Goal: Information Seeking & Learning: Find specific fact

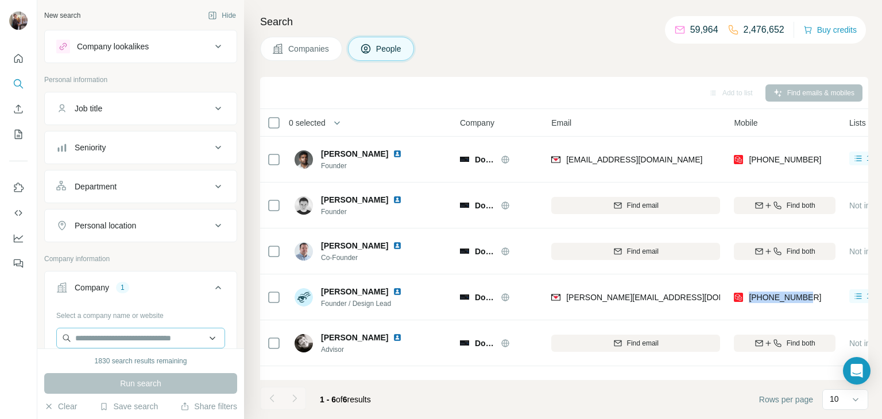
scroll to position [91, 0]
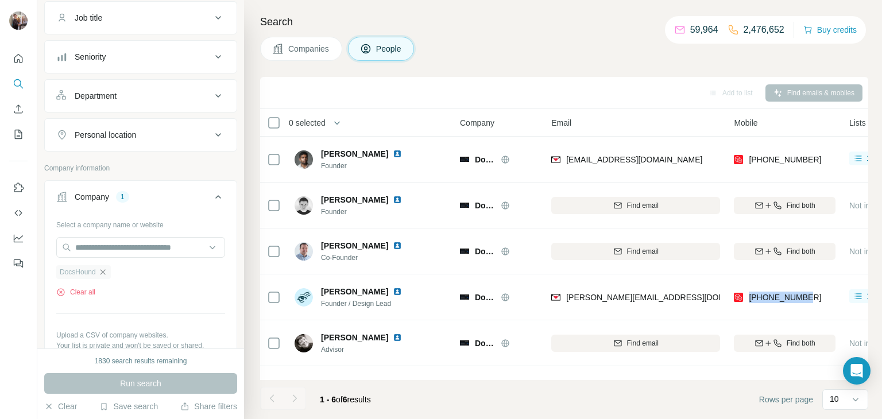
click at [103, 270] on icon "button" at bounding box center [102, 271] width 5 height 5
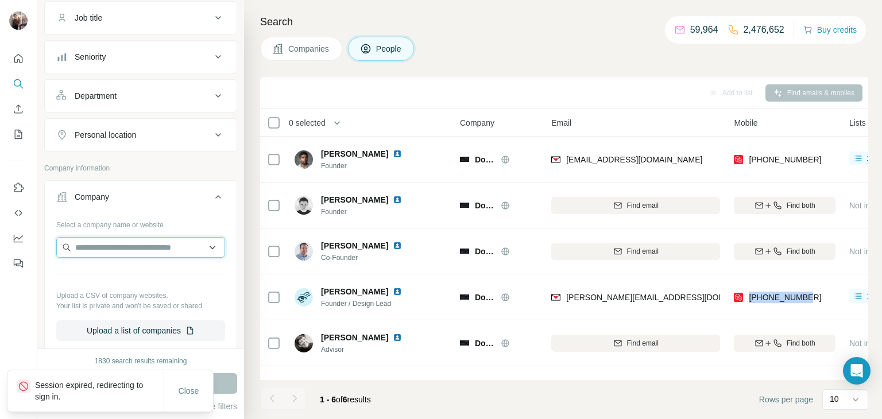
click at [101, 247] on input "text" at bounding box center [140, 247] width 169 height 21
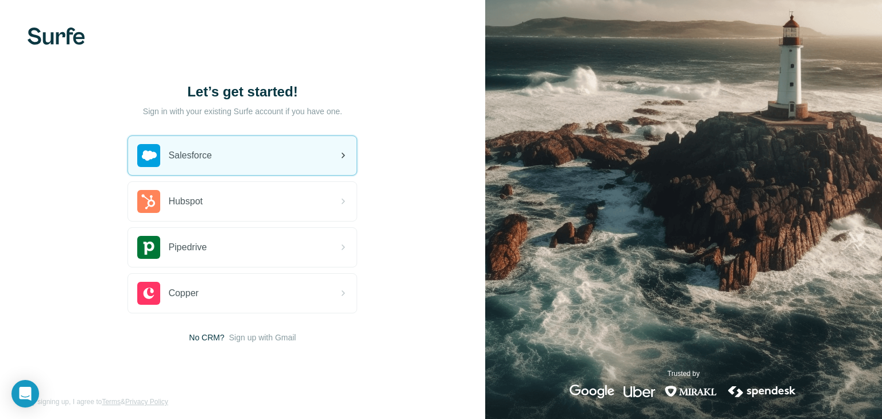
click at [331, 159] on div "Salesforce" at bounding box center [242, 155] width 228 height 39
click at [285, 158] on div "Salesforce" at bounding box center [242, 155] width 228 height 39
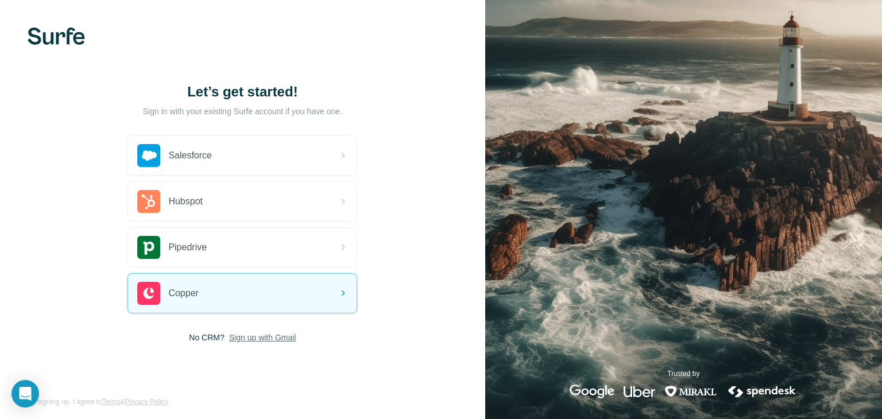
click at [255, 334] on span "Sign up with Gmail" at bounding box center [262, 337] width 67 height 11
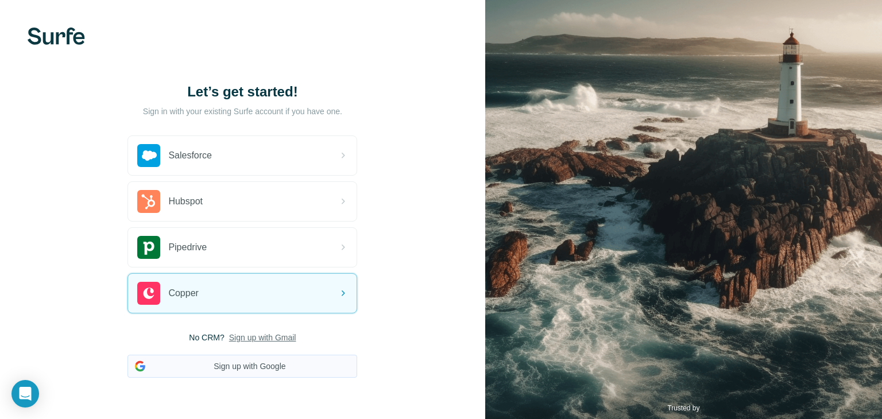
click at [247, 363] on button "Sign up with Google" at bounding box center [242, 366] width 230 height 23
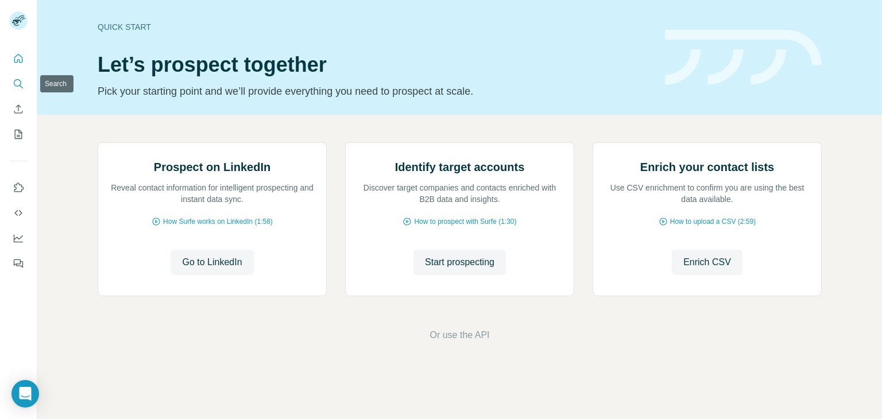
click at [14, 87] on icon "Search" at bounding box center [18, 83] width 11 height 11
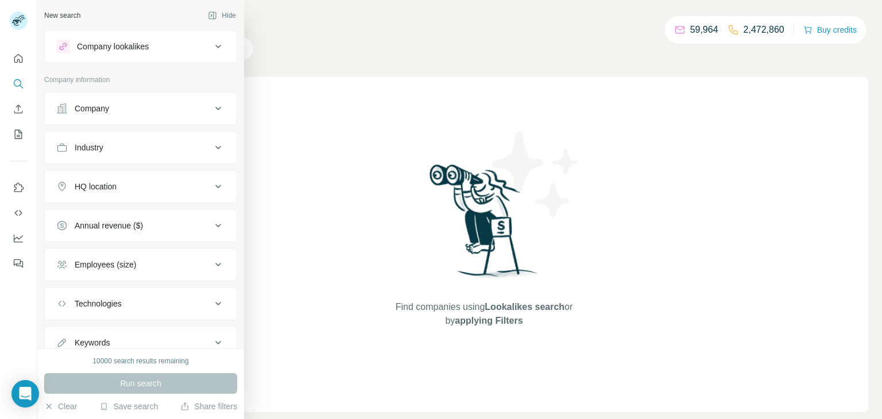
click at [94, 107] on div "Company" at bounding box center [92, 108] width 34 height 11
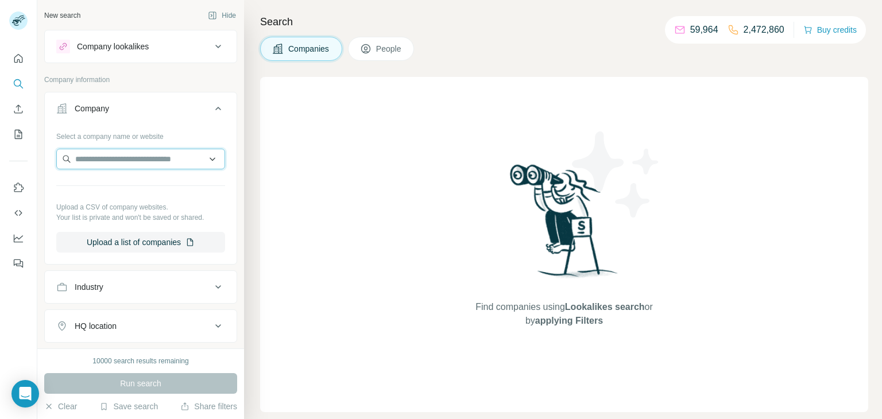
click at [93, 156] on input "text" at bounding box center [140, 159] width 169 height 21
paste input "**********"
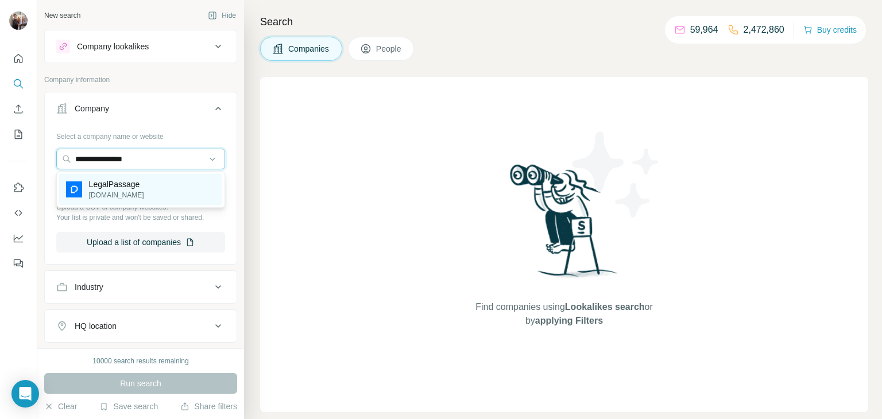
type input "**********"
click at [107, 183] on p "LegalPassage" at bounding box center [116, 184] width 55 height 11
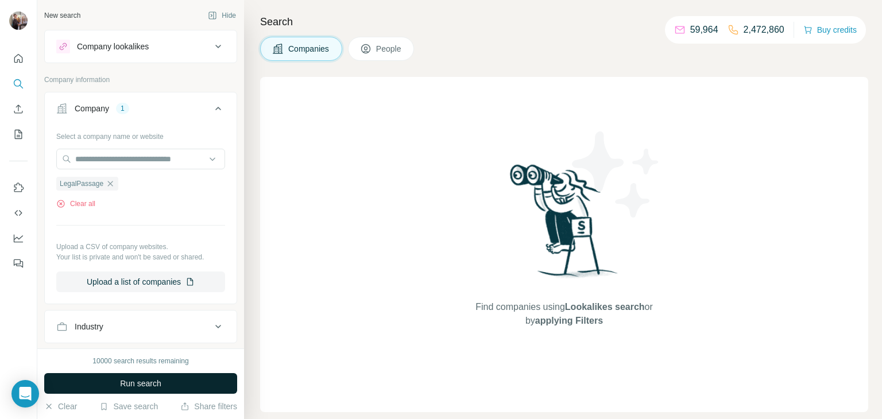
click at [129, 385] on span "Run search" at bounding box center [140, 383] width 41 height 11
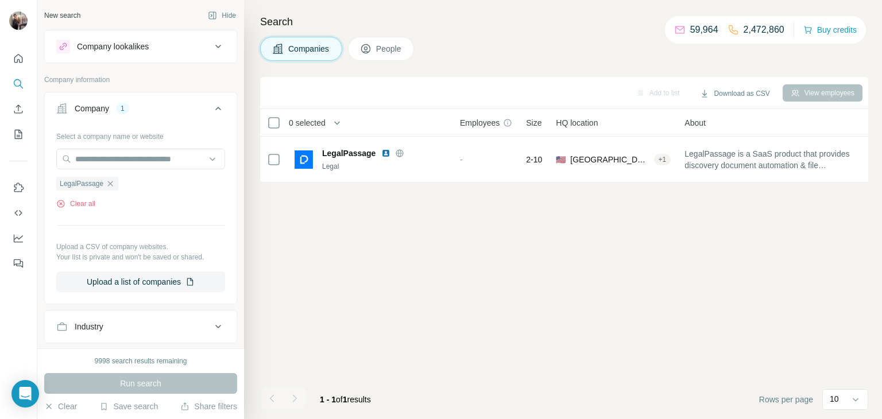
click at [389, 43] on span "People" at bounding box center [389, 48] width 26 height 11
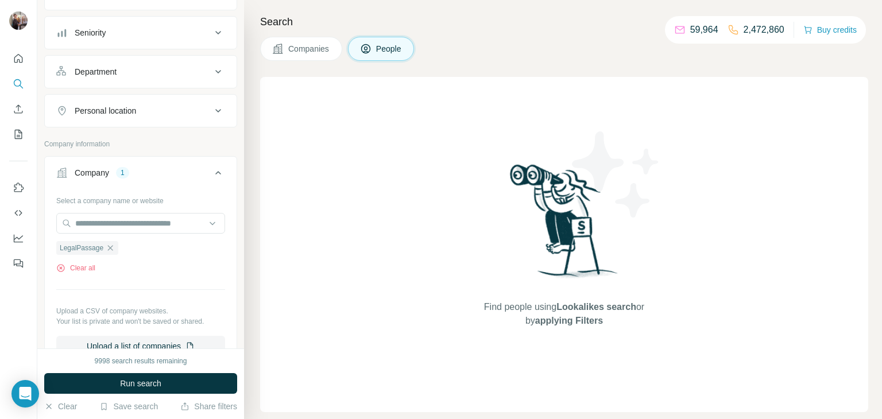
scroll to position [115, 0]
click at [110, 248] on icon "button" at bounding box center [110, 247] width 5 height 5
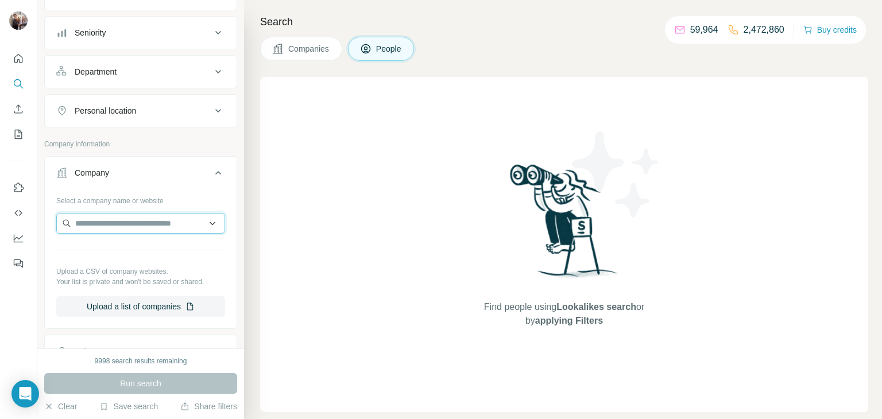
click at [113, 218] on input "text" at bounding box center [140, 223] width 169 height 21
paste input "**********"
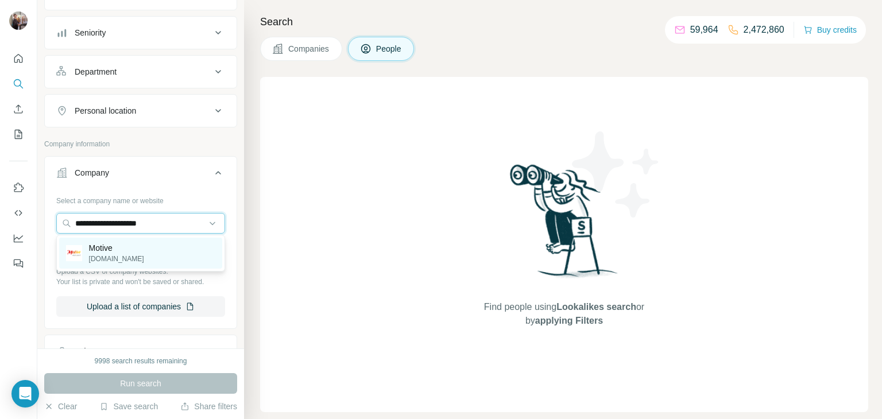
type input "**********"
click at [131, 244] on p "Motive" at bounding box center [116, 247] width 55 height 11
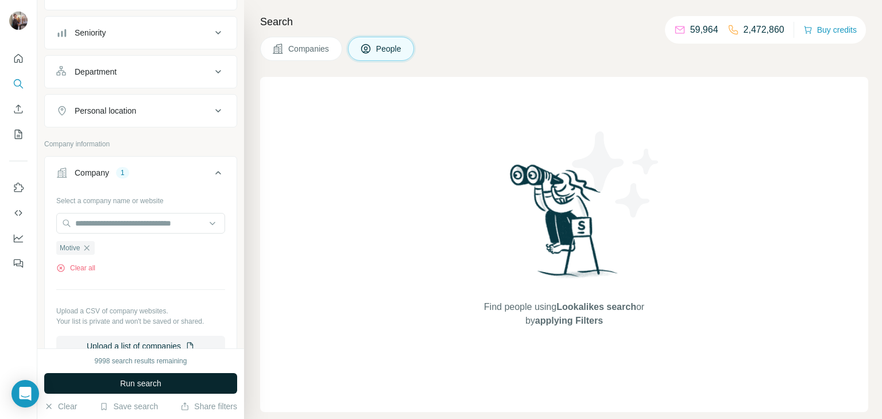
click at [148, 385] on span "Run search" at bounding box center [140, 383] width 41 height 11
click at [137, 378] on span "Run search" at bounding box center [140, 383] width 41 height 11
click at [303, 43] on span "Companies" at bounding box center [309, 48] width 42 height 11
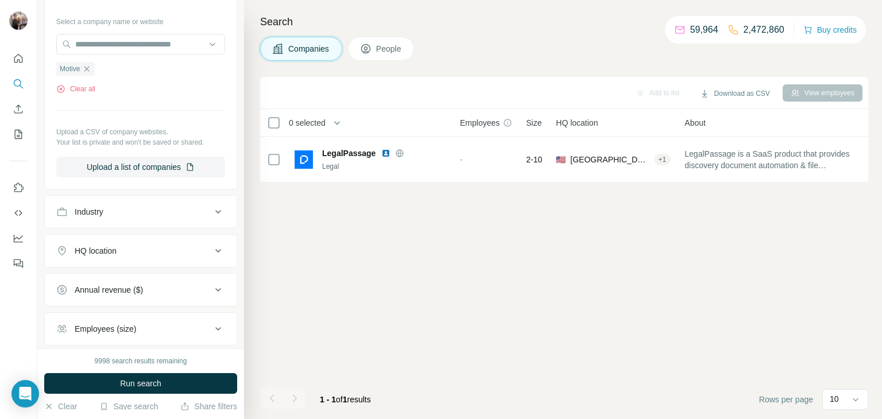
scroll to position [0, 0]
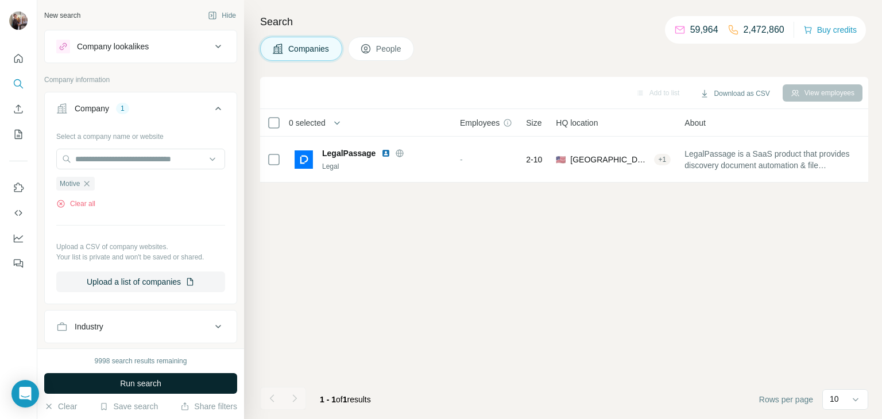
click at [137, 383] on span "Run search" at bounding box center [140, 383] width 41 height 11
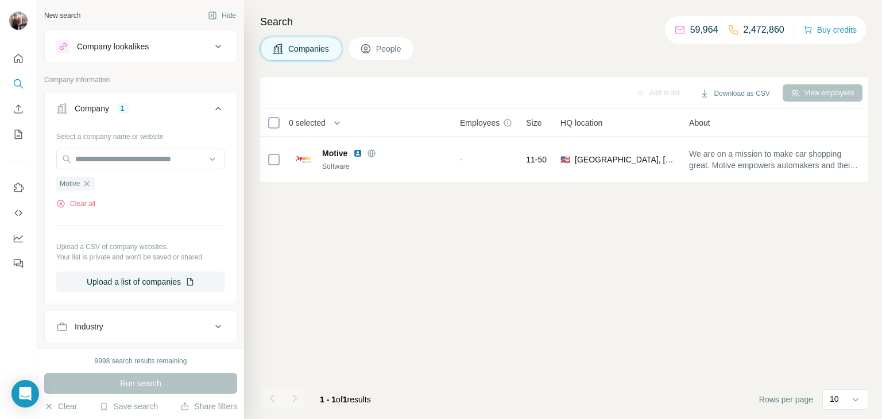
click at [377, 56] on button "People" at bounding box center [381, 49] width 67 height 24
